Goal: Use online tool/utility

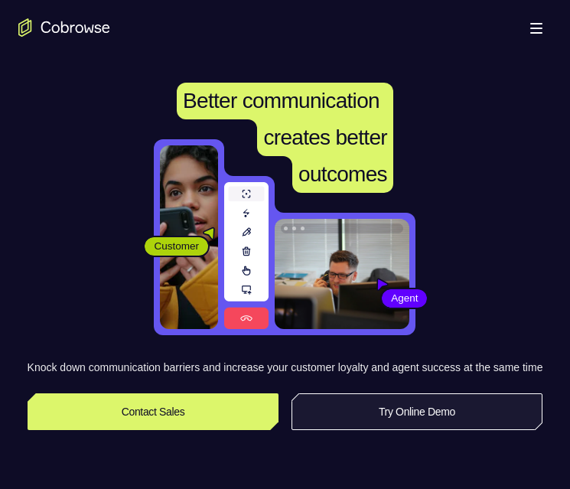
click at [415, 430] on link "Try Online Demo" at bounding box center [417, 411] width 252 height 37
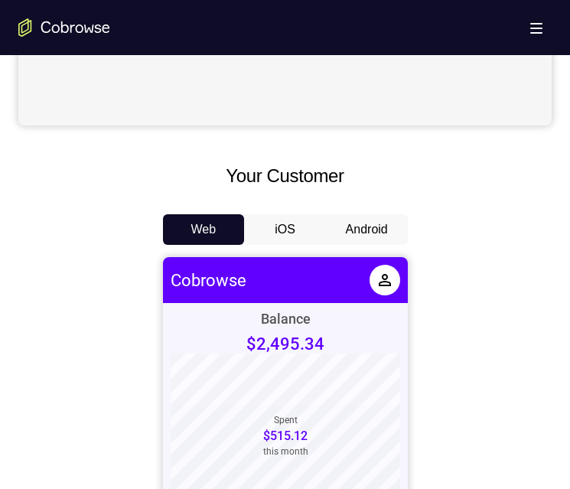
scroll to position [612, 0]
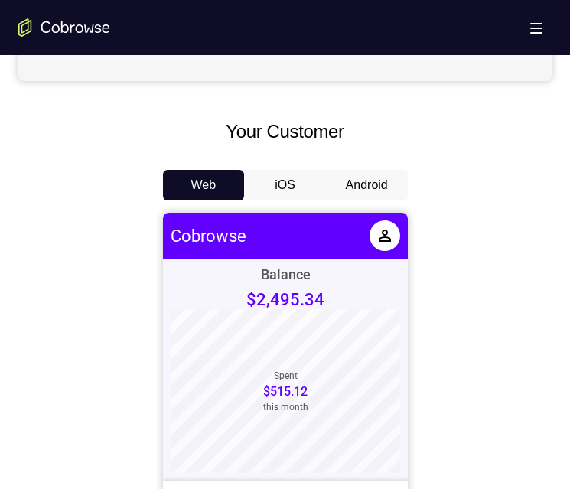
click at [380, 188] on button "Android" at bounding box center [367, 185] width 82 height 31
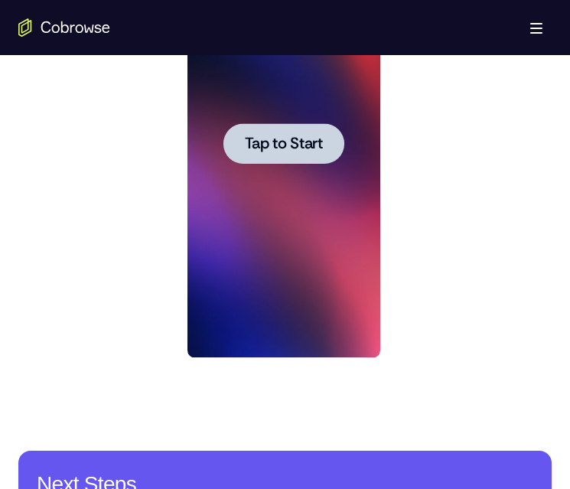
scroll to position [0, 0]
click at [289, 147] on span "Tap to Start" at bounding box center [284, 143] width 78 height 15
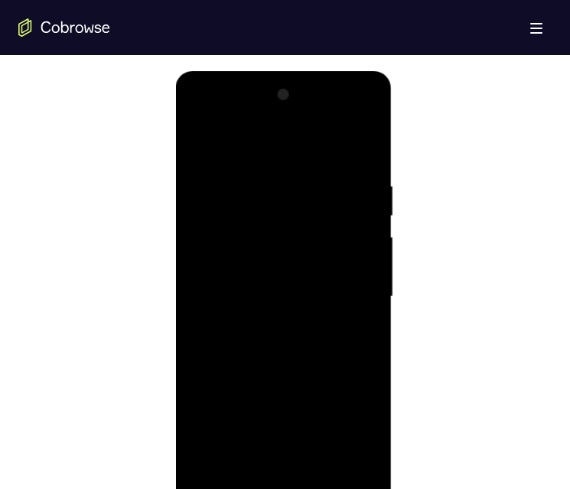
scroll to position [841, 0]
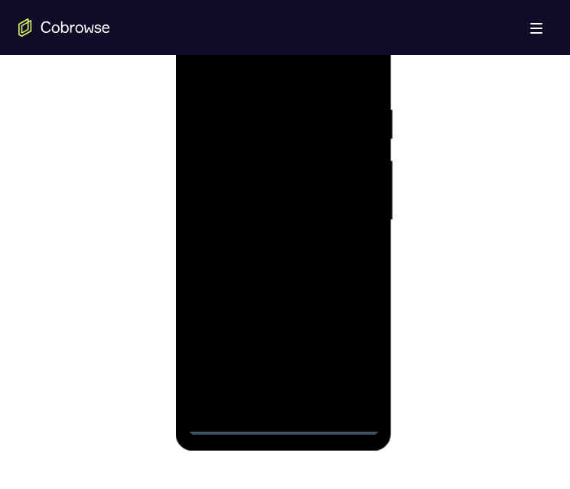
click at [288, 421] on div at bounding box center [283, 220] width 193 height 428
click at [350, 356] on div at bounding box center [283, 220] width 193 height 428
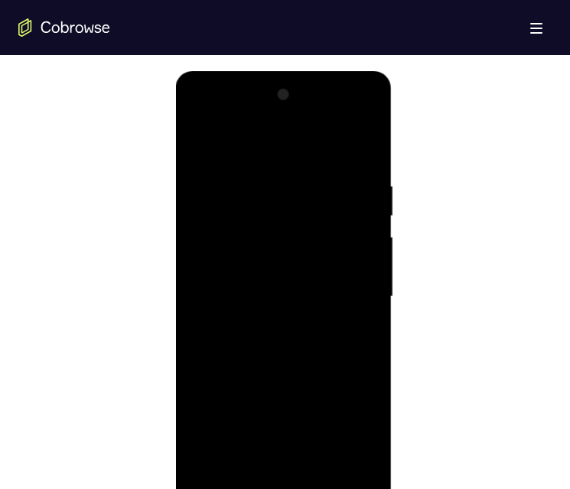
click at [268, 148] on div at bounding box center [283, 297] width 193 height 428
click at [352, 295] on div at bounding box center [283, 297] width 193 height 428
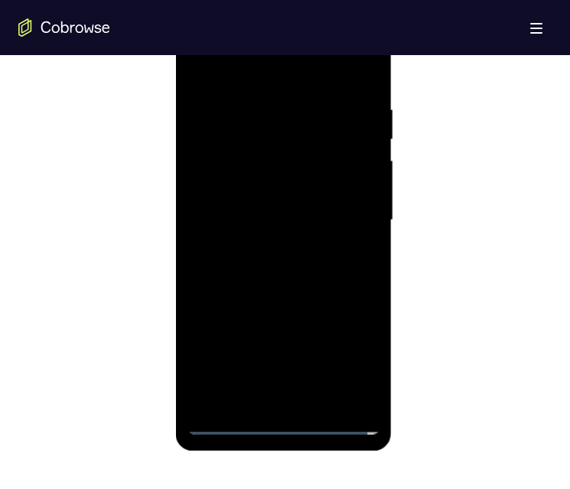
click at [265, 248] on div at bounding box center [283, 220] width 193 height 428
click at [291, 199] on div at bounding box center [283, 220] width 193 height 428
click at [285, 181] on div at bounding box center [283, 220] width 193 height 428
click at [285, 213] on div at bounding box center [283, 220] width 193 height 428
click at [290, 275] on div at bounding box center [283, 220] width 193 height 428
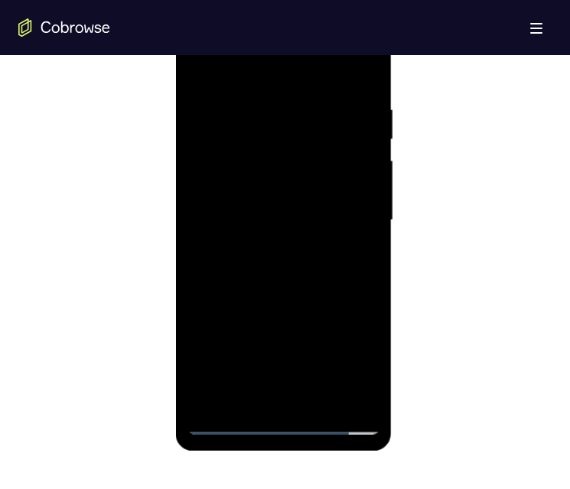
click at [291, 266] on div at bounding box center [283, 220] width 193 height 428
click at [360, 92] on div at bounding box center [283, 220] width 193 height 428
click at [293, 265] on div at bounding box center [283, 220] width 193 height 428
click at [359, 95] on div at bounding box center [283, 220] width 193 height 428
click at [361, 96] on div at bounding box center [283, 220] width 193 height 428
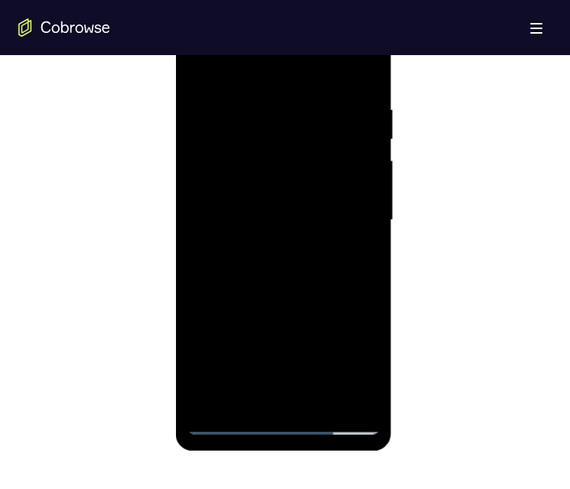
scroll to position [688, 0]
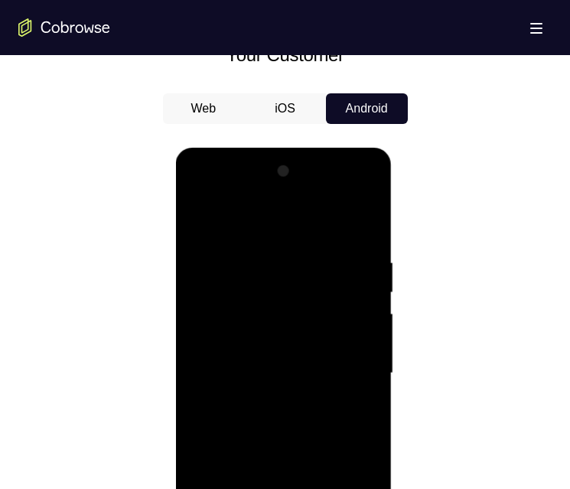
click at [226, 488] on div at bounding box center [283, 373] width 193 height 428
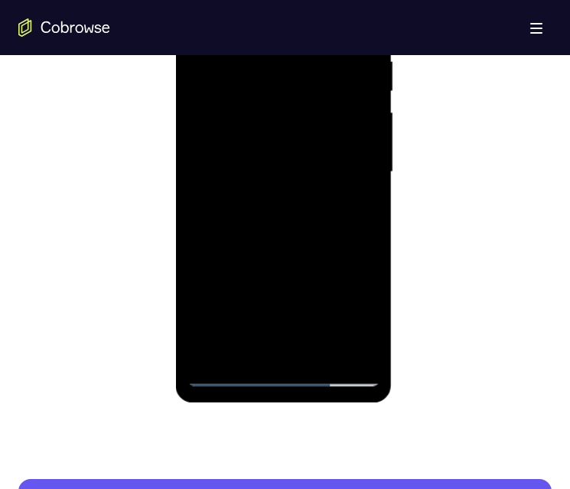
scroll to position [765, 0]
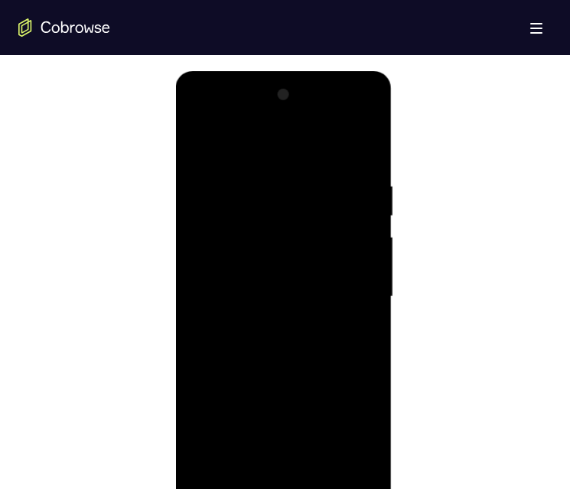
drag, startPoint x: 278, startPoint y: 164, endPoint x: 301, endPoint y: 353, distance: 191.1
click at [301, 353] on div at bounding box center [283, 297] width 193 height 428
click at [363, 158] on div at bounding box center [283, 297] width 193 height 428
click at [254, 175] on div at bounding box center [283, 297] width 193 height 428
click at [361, 295] on div at bounding box center [283, 297] width 193 height 428
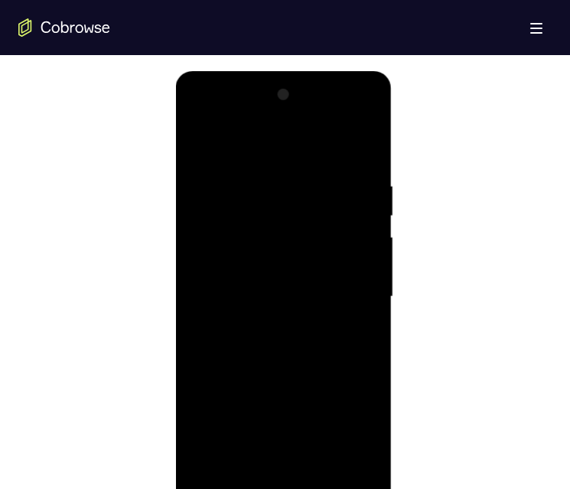
click at [361, 306] on div at bounding box center [283, 297] width 193 height 428
click at [367, 308] on div at bounding box center [283, 297] width 193 height 428
click at [370, 309] on div at bounding box center [283, 297] width 193 height 428
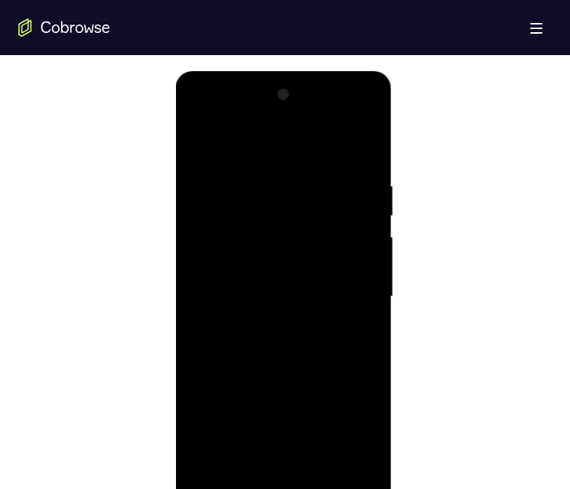
click at [370, 309] on div at bounding box center [283, 297] width 193 height 428
drag, startPoint x: 370, startPoint y: 309, endPoint x: 242, endPoint y: 308, distance: 128.5
click at [242, 308] on div at bounding box center [283, 297] width 193 height 428
drag, startPoint x: 343, startPoint y: 306, endPoint x: 253, endPoint y: 305, distance: 89.5
click at [253, 305] on div at bounding box center [283, 297] width 193 height 428
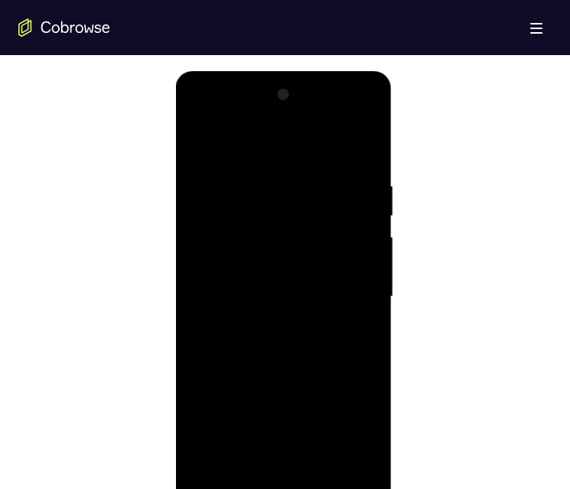
click at [368, 345] on div at bounding box center [283, 297] width 193 height 428
click at [368, 344] on div at bounding box center [283, 297] width 193 height 428
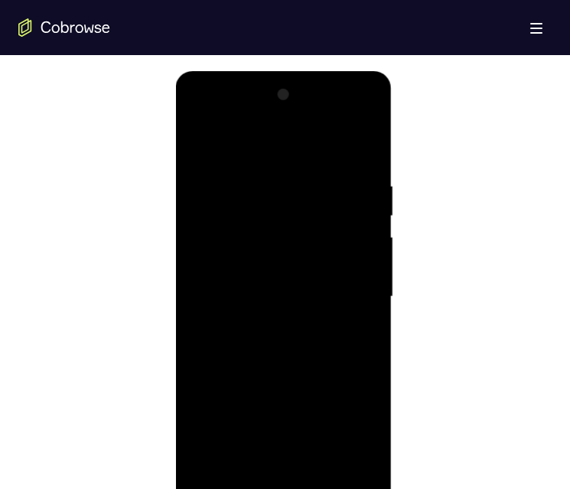
click at [368, 344] on div at bounding box center [283, 297] width 193 height 428
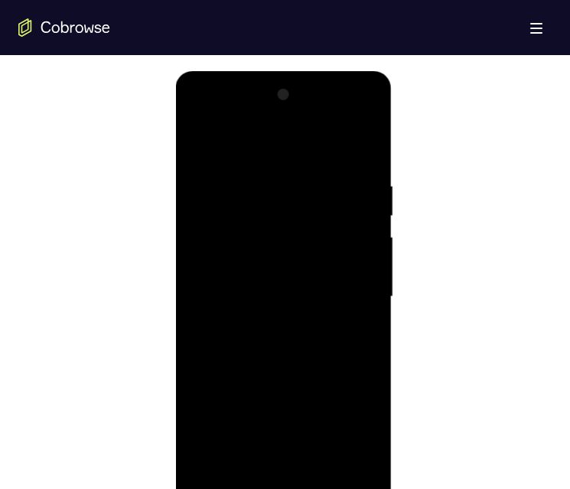
click at [368, 343] on div at bounding box center [283, 297] width 193 height 428
drag, startPoint x: 369, startPoint y: 343, endPoint x: 238, endPoint y: 343, distance: 130.8
click at [236, 343] on div at bounding box center [283, 297] width 193 height 428
drag, startPoint x: 363, startPoint y: 363, endPoint x: 246, endPoint y: 365, distance: 117.0
click at [246, 365] on div at bounding box center [283, 297] width 193 height 428
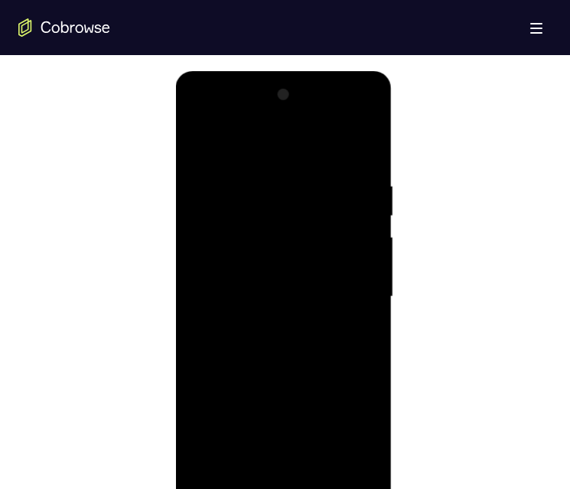
click at [351, 366] on div at bounding box center [283, 297] width 193 height 428
